Goal: Browse casually

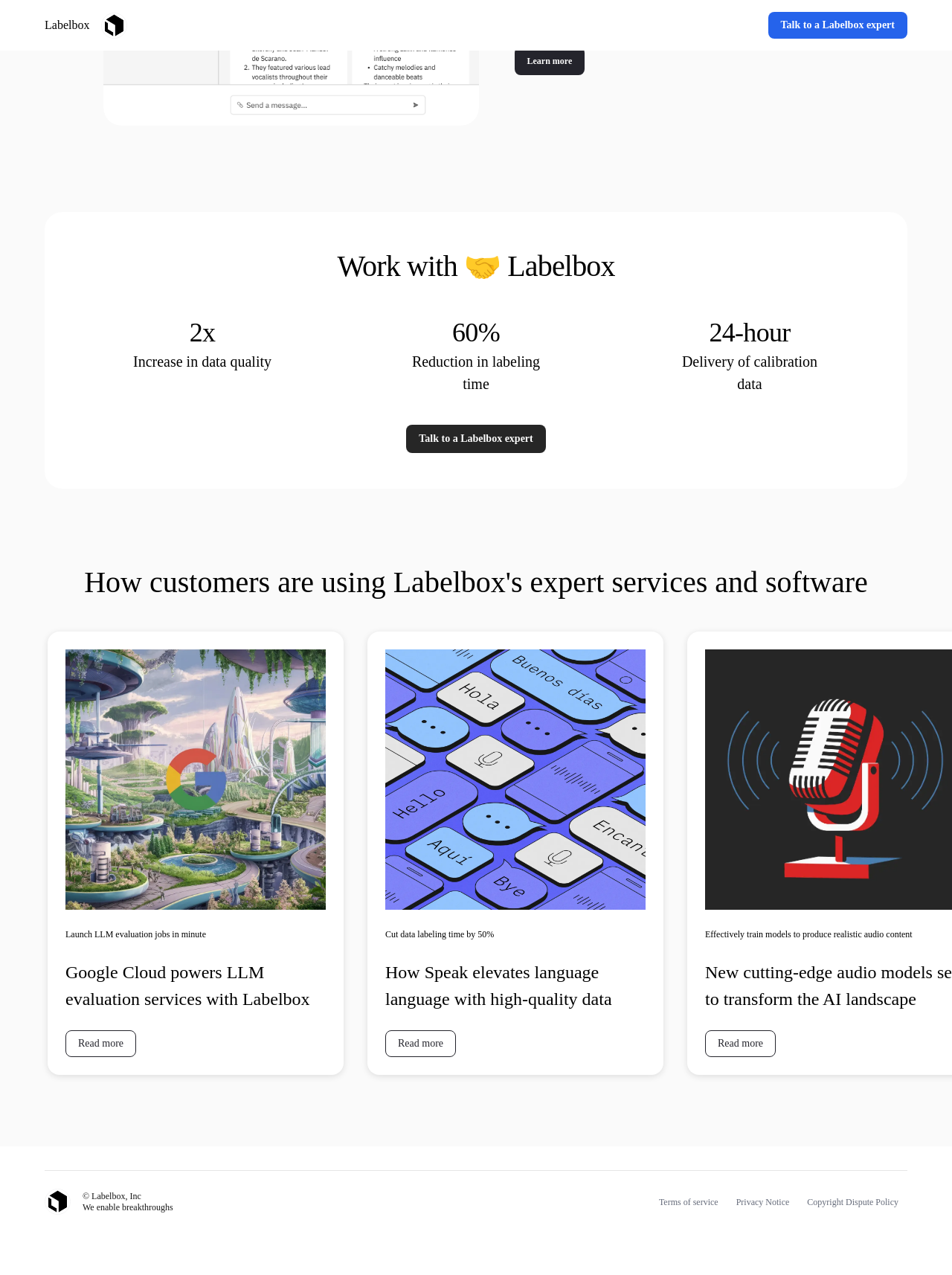
scroll to position [2531, 0]
click at [69, 816] on img at bounding box center [57, 1201] width 26 height 26
click at [127, 29] on img at bounding box center [114, 25] width 26 height 26
